Goal: Information Seeking & Learning: Learn about a topic

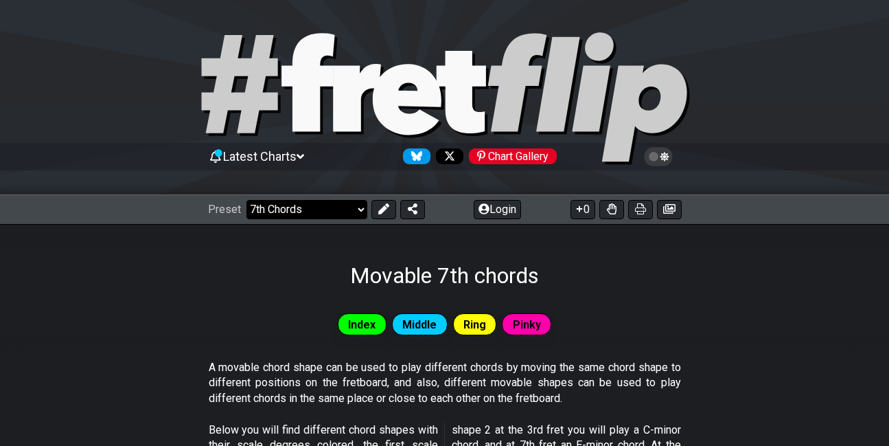
click at [360, 207] on select "Welcome to #fretflip! Initial Preset Custom Preset Minor Pentatonic Major Penta…" at bounding box center [306, 209] width 121 height 19
click at [246, 200] on select "Welcome to #fretflip! Initial Preset Custom Preset Minor Pentatonic Major Penta…" at bounding box center [306, 209] width 121 height 19
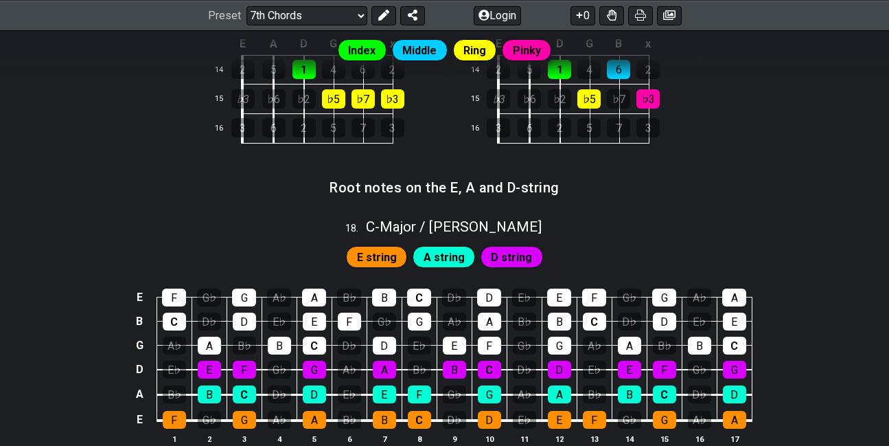
scroll to position [1582, 0]
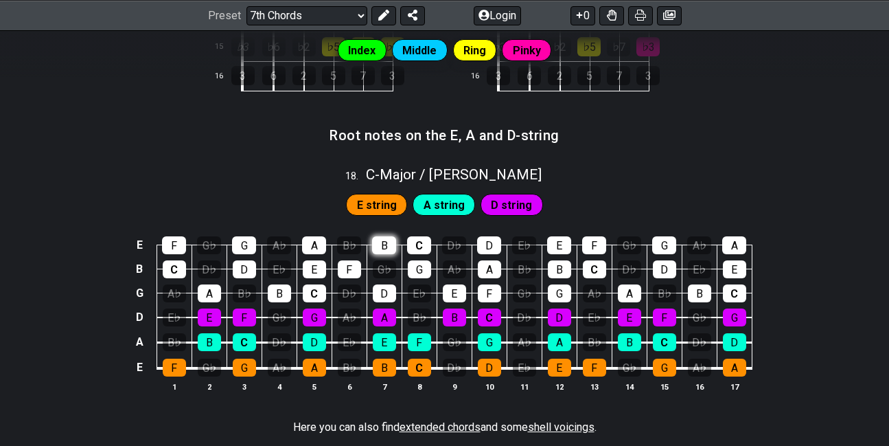
click at [384, 245] on div "B" at bounding box center [384, 245] width 24 height 18
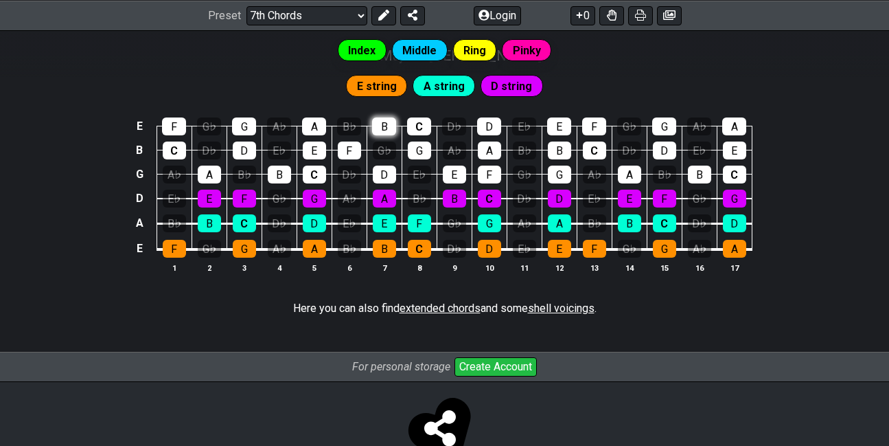
scroll to position [1729, 0]
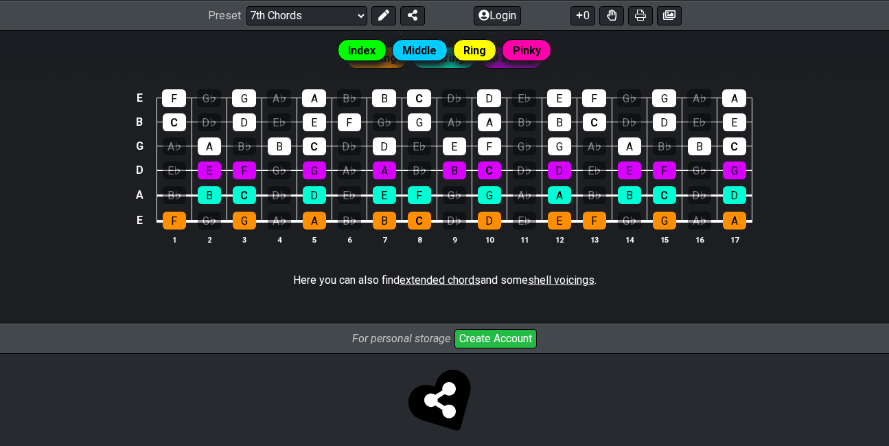
click at [470, 276] on span "extended chords" at bounding box center [440, 279] width 81 height 13
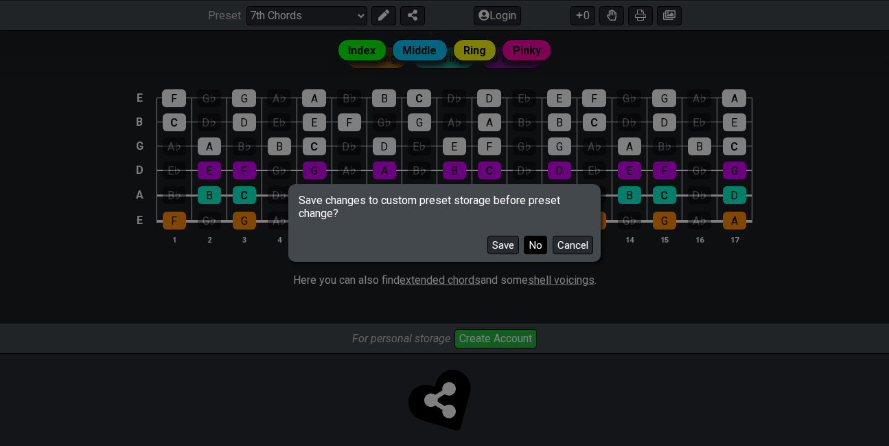
click at [537, 246] on button "No" at bounding box center [535, 244] width 23 height 19
select select "/extended-chords"
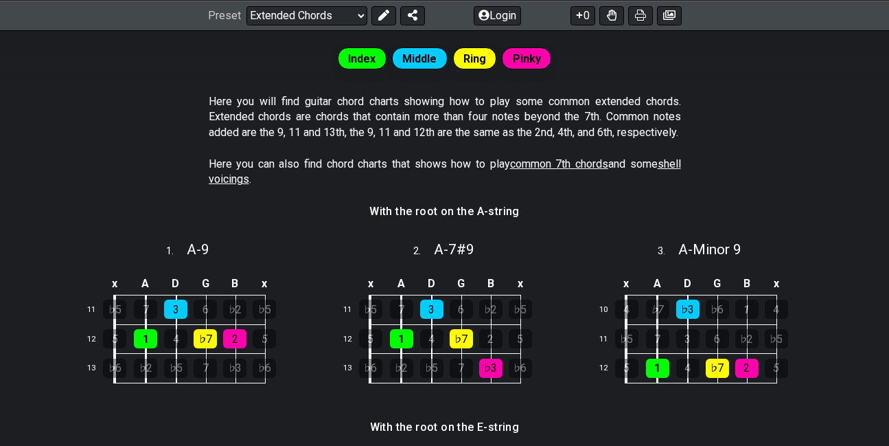
scroll to position [165, 0]
